Goal: Task Accomplishment & Management: Use online tool/utility

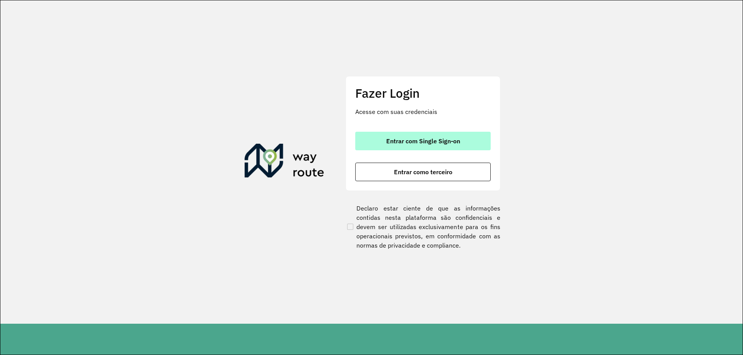
click at [483, 143] on button "Entrar com Single Sign-on" at bounding box center [422, 141] width 135 height 19
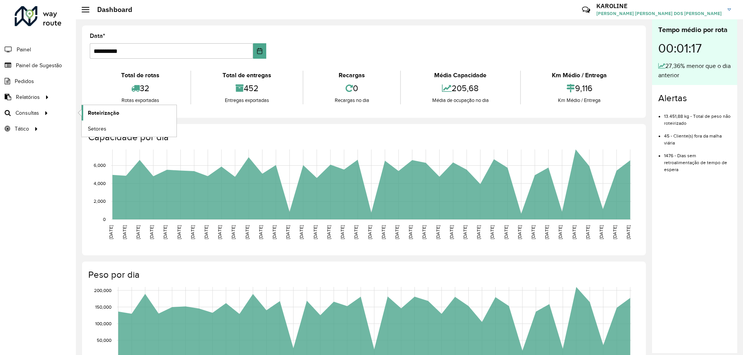
click at [101, 111] on span "Roteirização" at bounding box center [103, 113] width 31 height 8
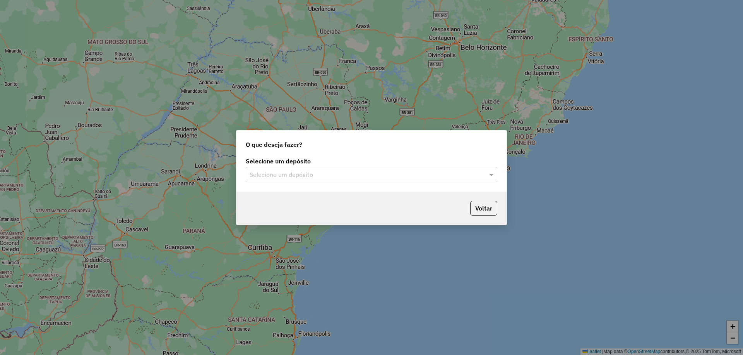
click at [413, 178] on input "text" at bounding box center [363, 175] width 228 height 9
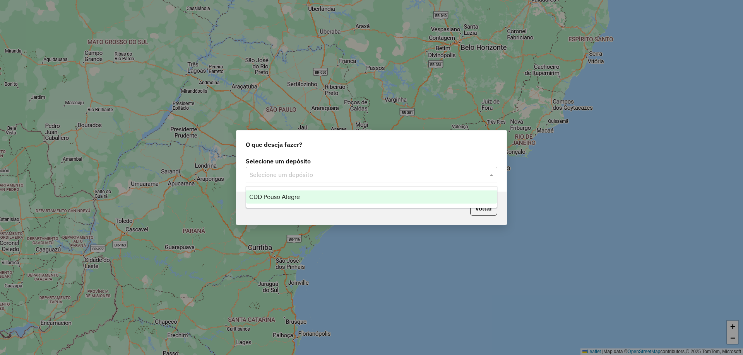
click at [314, 205] on ng-dropdown-panel "CDD Pouso Alegre" at bounding box center [371, 197] width 251 height 22
click at [320, 196] on div "CDD Pouso Alegre" at bounding box center [371, 197] width 251 height 13
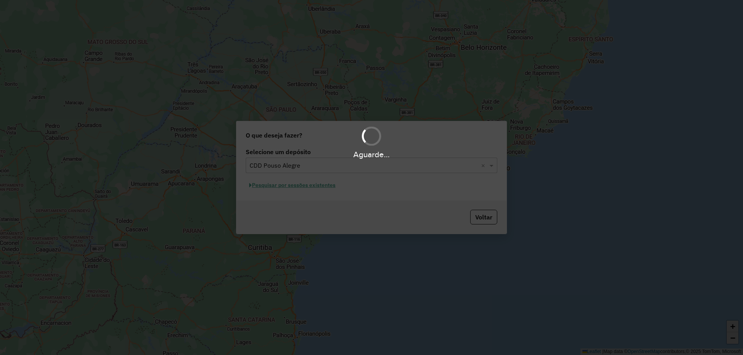
click at [321, 190] on div "Aguarde..." at bounding box center [371, 177] width 743 height 355
click at [322, 187] on div "Aguarde..." at bounding box center [371, 177] width 743 height 355
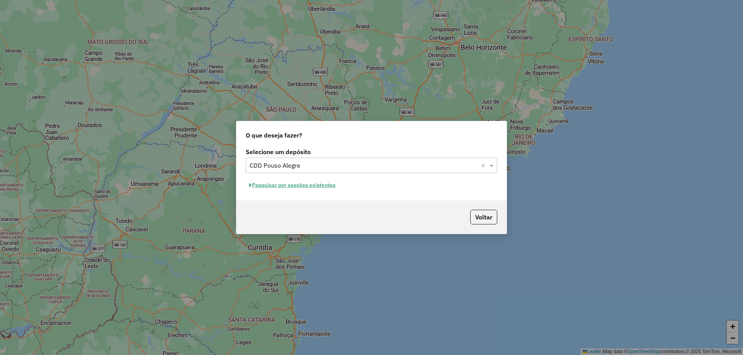
click at [324, 187] on button "Pesquisar por sessões existentes" at bounding box center [292, 185] width 93 height 12
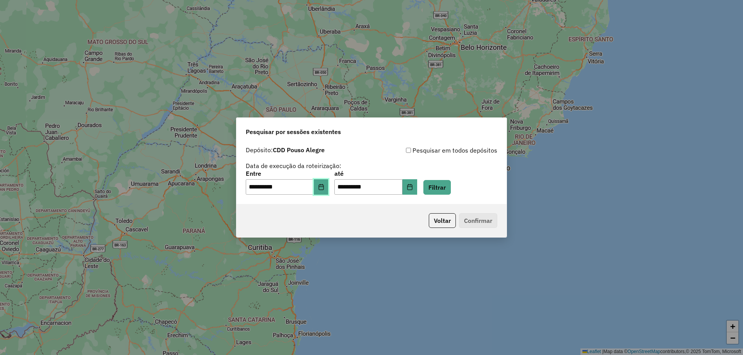
click at [324, 186] on icon "Choose Date" at bounding box center [321, 187] width 6 height 6
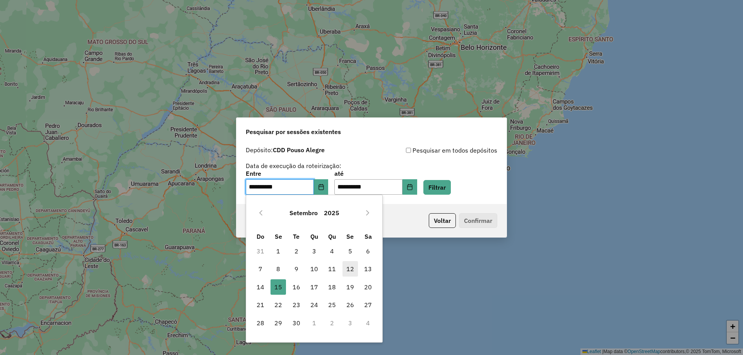
click at [352, 267] on span "12" at bounding box center [349, 268] width 15 height 15
type input "**********"
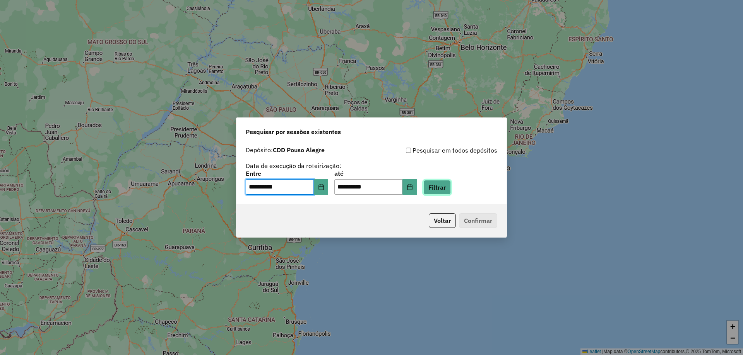
click at [444, 184] on button "Filtrar" at bounding box center [436, 187] width 27 height 15
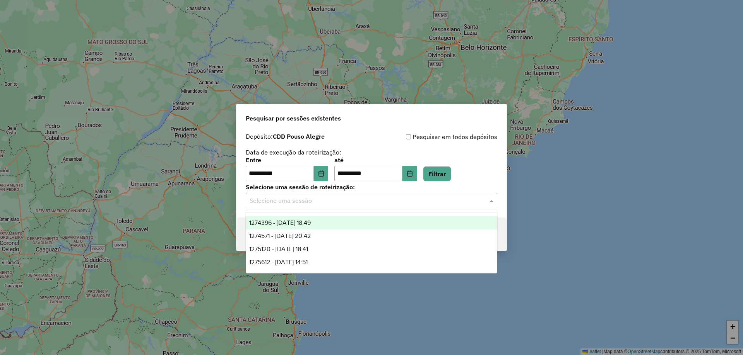
click at [299, 207] on div "Selecione uma sessão" at bounding box center [371, 200] width 251 height 15
click at [298, 223] on span "1274396 - 12/09/2025 18:49" at bounding box center [279, 223] width 61 height 7
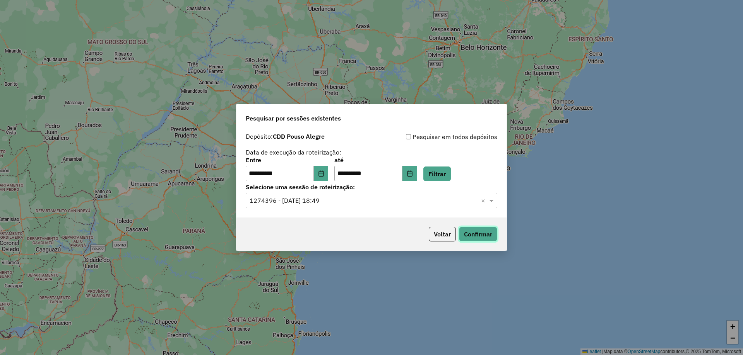
click at [471, 232] on button "Confirmar" at bounding box center [478, 234] width 38 height 15
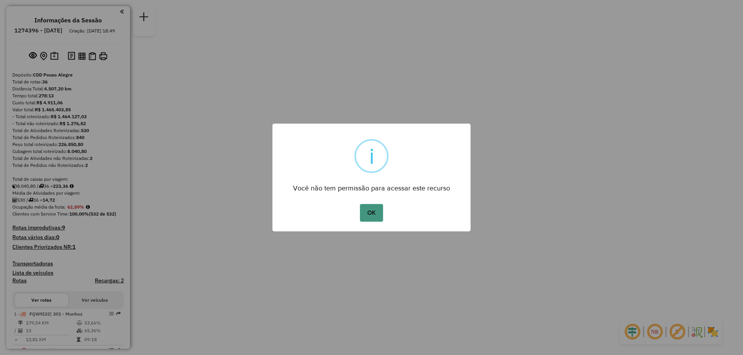
click at [379, 212] on button "OK" at bounding box center [371, 213] width 23 height 18
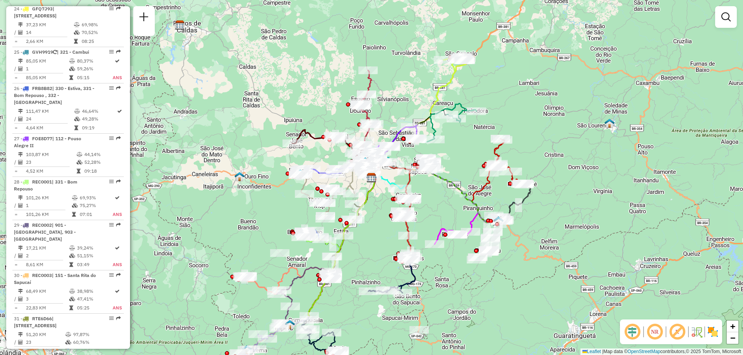
scroll to position [1199, 0]
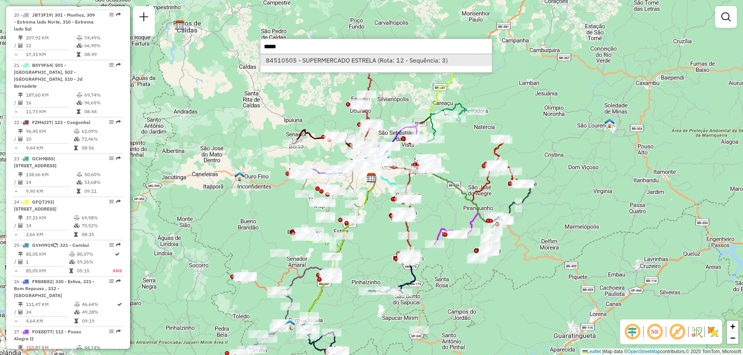
type input "*****"
click at [363, 58] on li "84510505 - SUPERMERCADO ESTRELA (Rota: 12 - Sequência: 3)" at bounding box center [375, 61] width 231 height 12
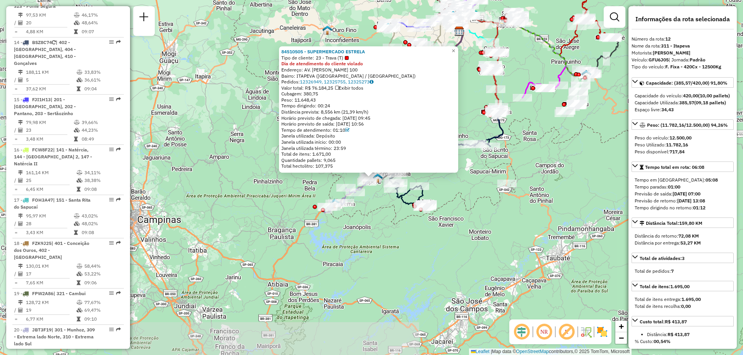
scroll to position [828, 0]
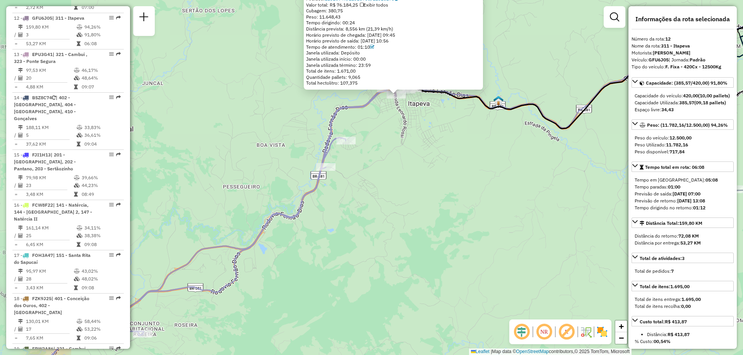
drag, startPoint x: 336, startPoint y: 165, endPoint x: 445, endPoint y: 199, distance: 114.6
click at [445, 199] on div "84510505 - SUPERMERCADO ESTRELA Tipo de cliente: 23 - Trava (T) Dia de atendime…" at bounding box center [371, 177] width 743 height 355
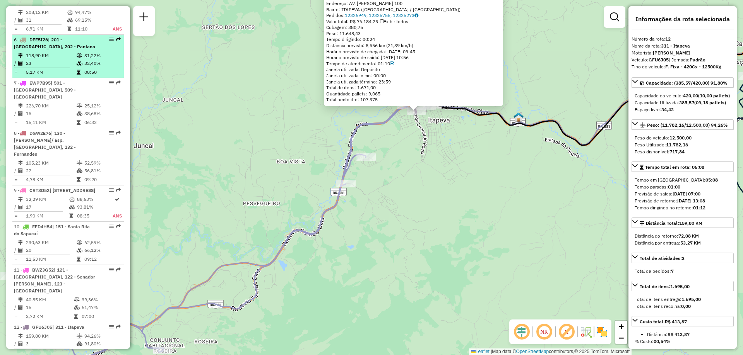
scroll to position [596, 0]
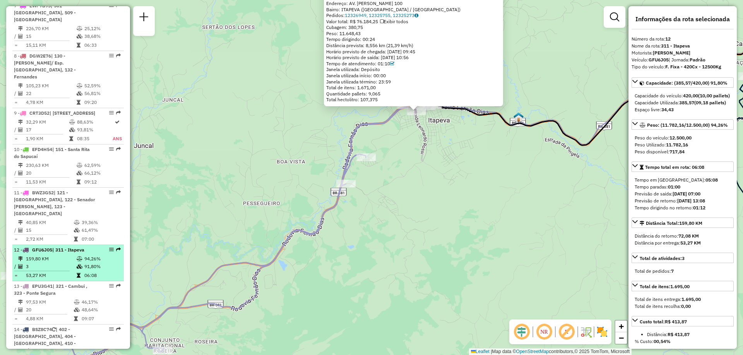
click at [110, 248] on em at bounding box center [111, 250] width 5 height 5
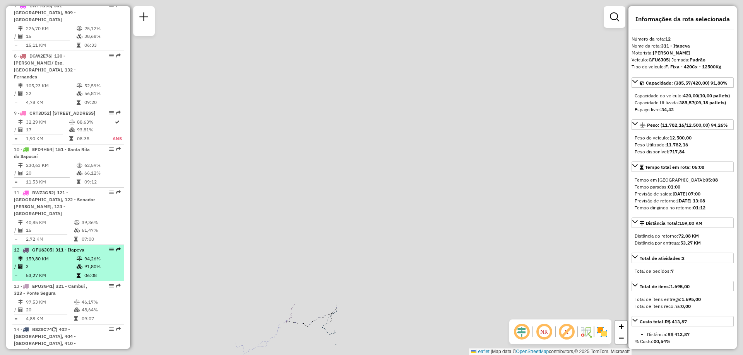
click at [109, 248] on em at bounding box center [111, 250] width 5 height 5
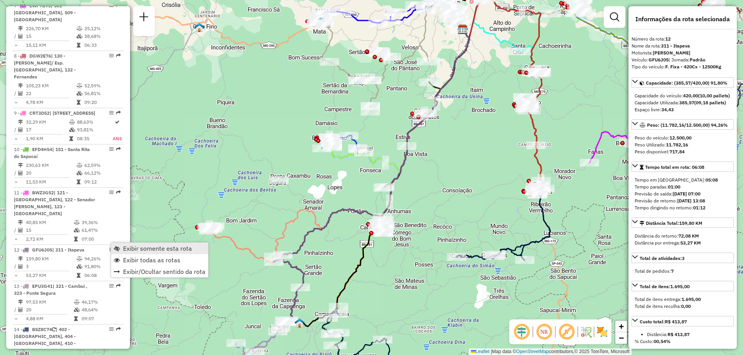
click at [157, 252] on span "Exibir somente esta rota" at bounding box center [157, 249] width 69 height 6
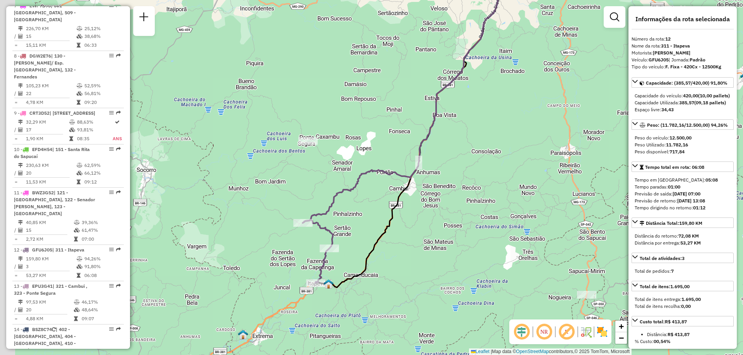
drag, startPoint x: 317, startPoint y: 266, endPoint x: 356, endPoint y: 224, distance: 57.5
click at [356, 224] on div "Janela de atendimento Grade de atendimento Capacidade Transportadoras Veículos …" at bounding box center [371, 177] width 743 height 355
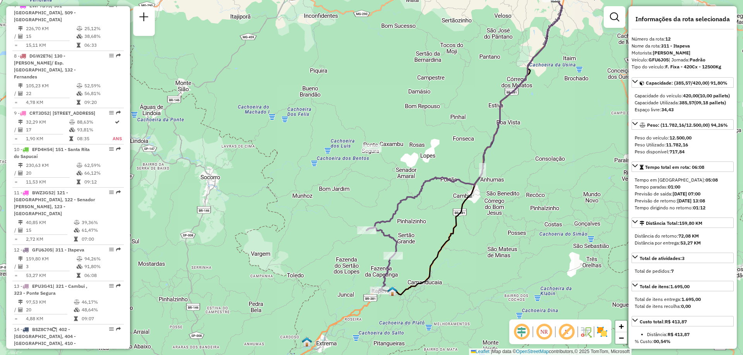
drag, startPoint x: 354, startPoint y: 299, endPoint x: 408, endPoint y: 309, distance: 54.8
click at [408, 309] on div "Janela de atendimento Grade de atendimento Capacidade Transportadoras Veículos …" at bounding box center [371, 177] width 743 height 355
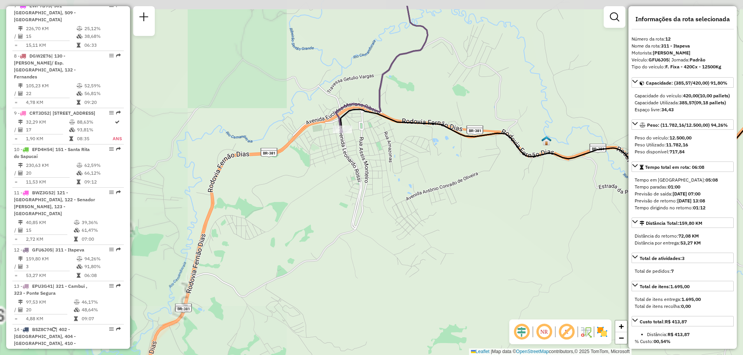
drag, startPoint x: 329, startPoint y: 245, endPoint x: 480, endPoint y: 287, distance: 156.4
click at [480, 287] on div "Janela de atendimento Grade de atendimento Capacidade Transportadoras Veículos …" at bounding box center [371, 177] width 743 height 355
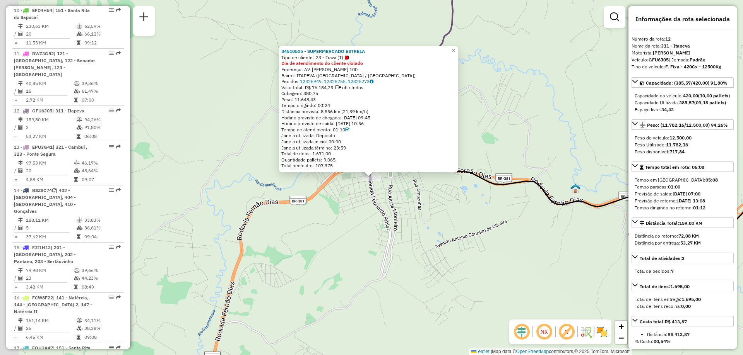
scroll to position [828, 0]
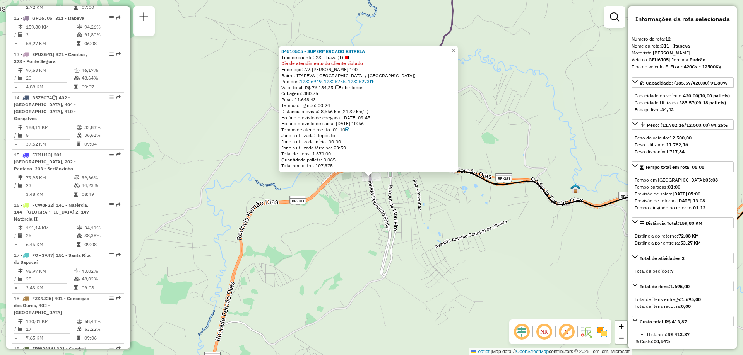
click at [348, 59] on div at bounding box center [347, 58] width 4 height 4
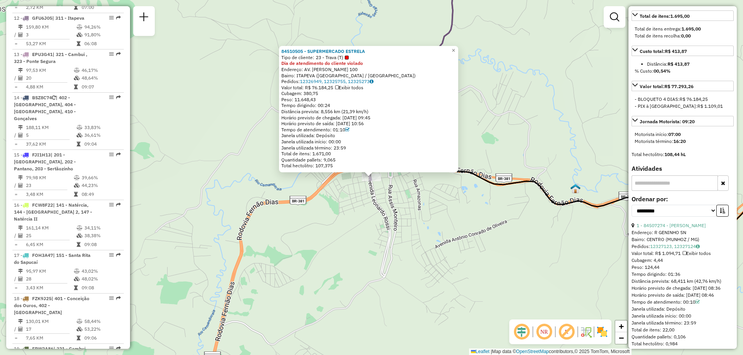
scroll to position [464, 0]
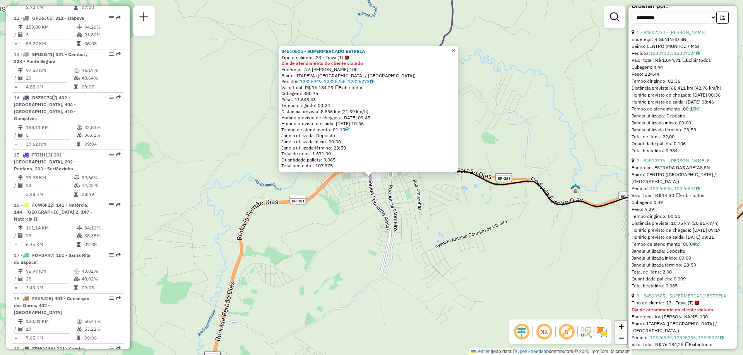
drag, startPoint x: 658, startPoint y: 96, endPoint x: 679, endPoint y: 97, distance: 20.9
click at [679, 85] on div "Tempo dirigindo: 01:36" at bounding box center [682, 81] width 102 height 7
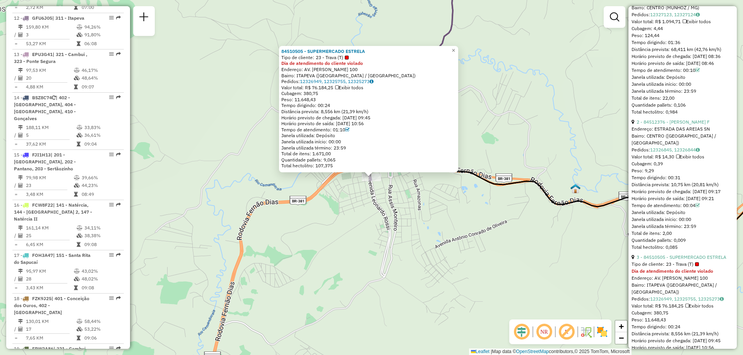
scroll to position [541, 0]
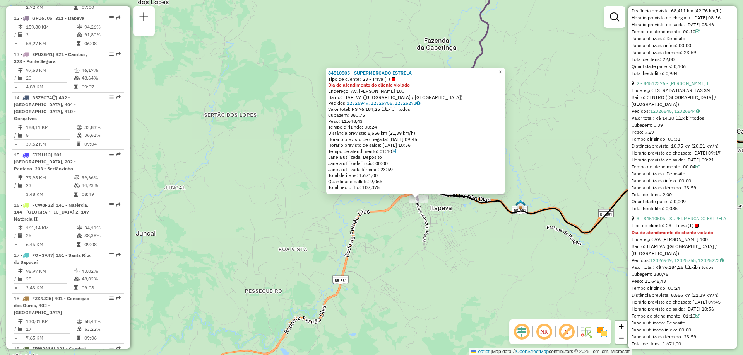
click at [502, 69] on span "×" at bounding box center [499, 72] width 3 height 7
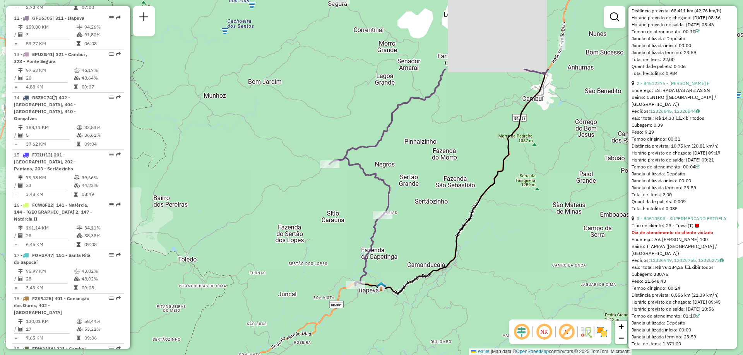
drag, startPoint x: 530, startPoint y: 193, endPoint x: 420, endPoint y: 297, distance: 151.5
click at [420, 297] on div "Janela de atendimento Grade de atendimento Capacidade Transportadoras Veículos …" at bounding box center [371, 177] width 743 height 355
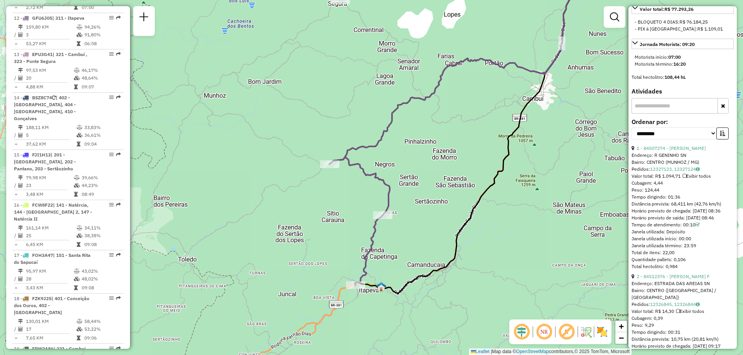
scroll to position [193, 0]
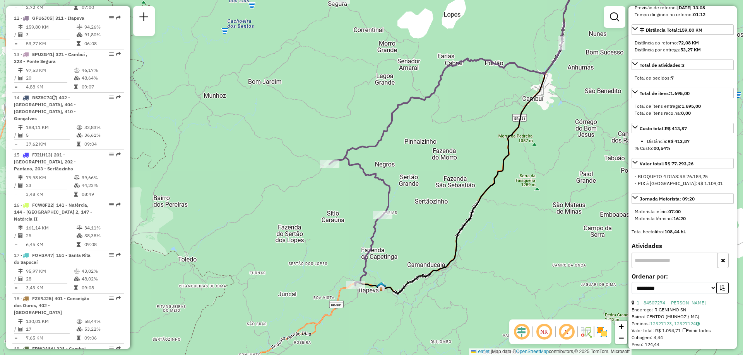
click at [675, 268] on input "text" at bounding box center [674, 260] width 86 height 15
click at [713, 294] on select "**********" at bounding box center [673, 288] width 85 height 12
click at [709, 294] on select "**********" at bounding box center [673, 288] width 85 height 12
click at [631, 294] on select "**********" at bounding box center [673, 288] width 85 height 12
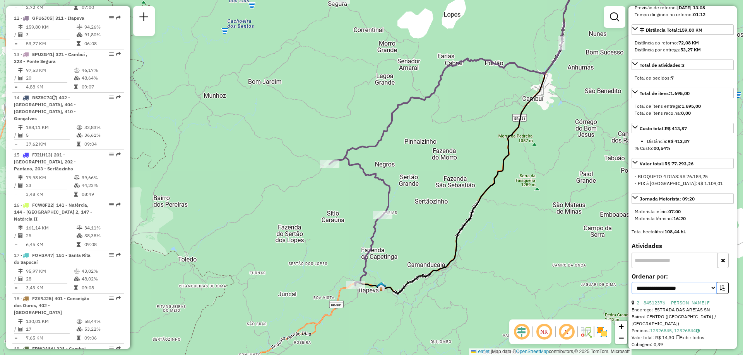
scroll to position [271, 0]
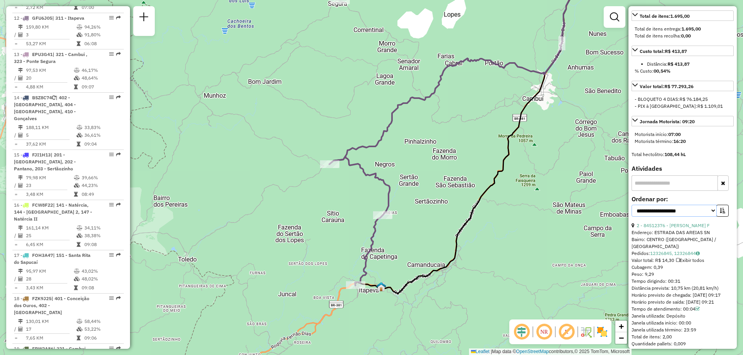
click at [706, 217] on select "**********" at bounding box center [673, 211] width 85 height 12
select select "**********"
click at [631, 217] on select "**********" at bounding box center [673, 211] width 85 height 12
drag, startPoint x: 679, startPoint y: 290, endPoint x: 672, endPoint y: 287, distance: 8.1
click at [672, 285] on div "Tempo dirigindo: 00:31" at bounding box center [682, 281] width 102 height 7
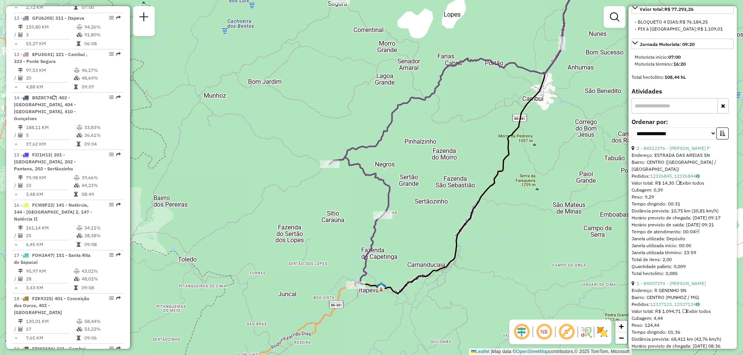
scroll to position [387, 0]
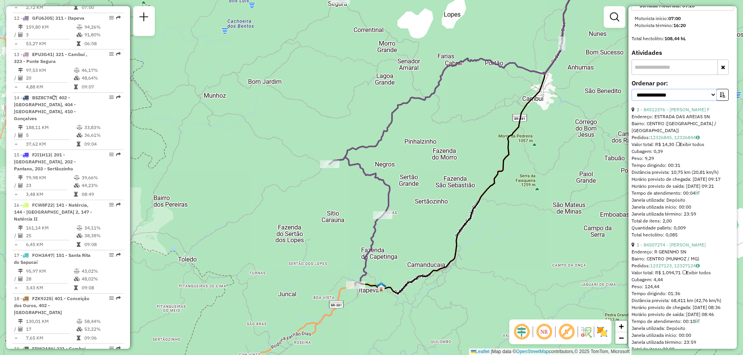
click at [710, 101] on select "**********" at bounding box center [673, 95] width 85 height 12
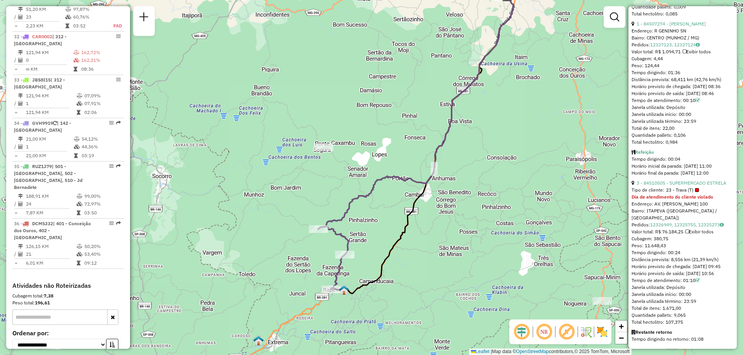
scroll to position [1563, 0]
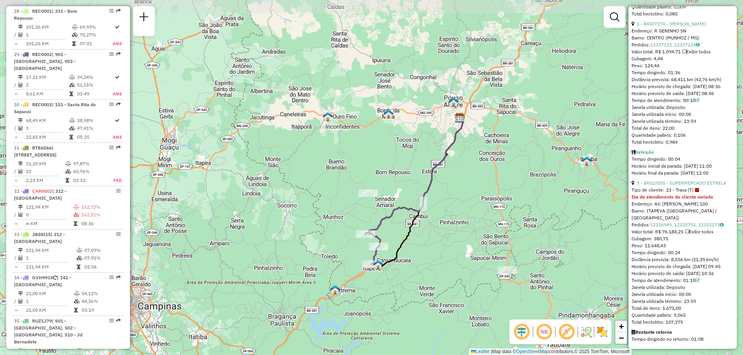
drag, startPoint x: 383, startPoint y: 211, endPoint x: 405, endPoint y: 232, distance: 29.8
click at [405, 232] on icon at bounding box center [417, 192] width 92 height 149
